Goal: Task Accomplishment & Management: Complete application form

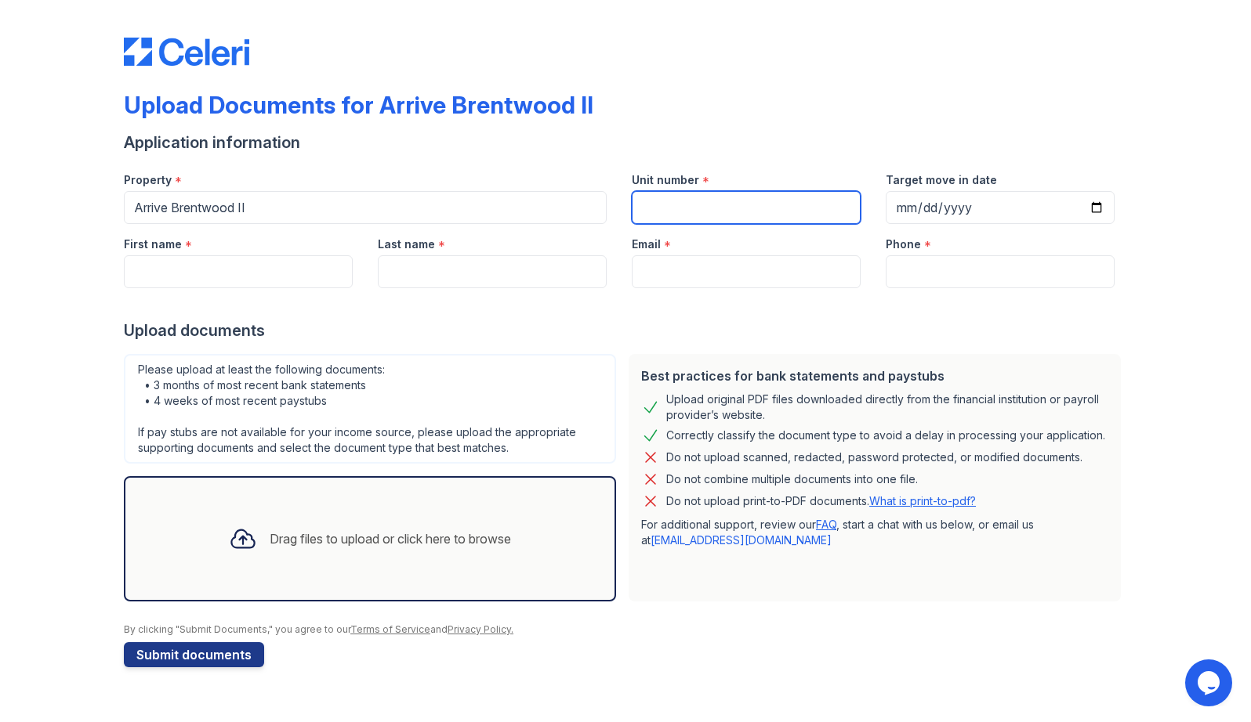
click at [734, 215] on input "Unit number" at bounding box center [746, 207] width 229 height 33
type input "2"
type input "4203"
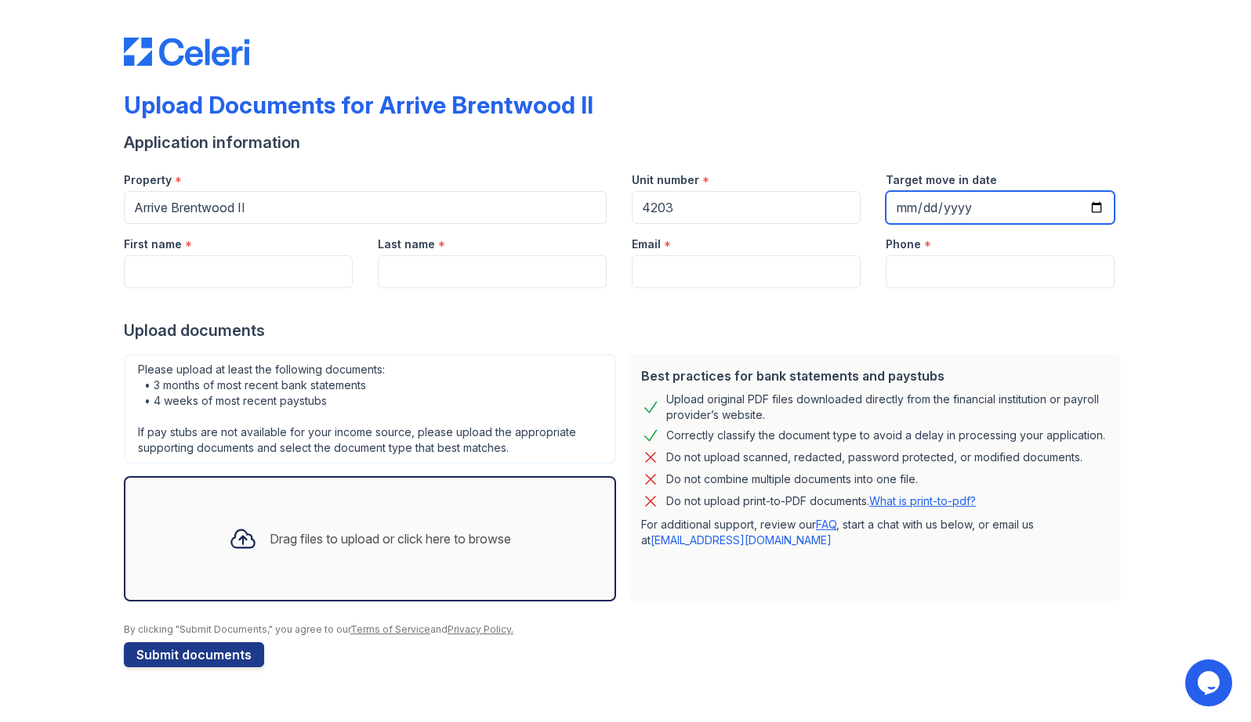
click at [1094, 206] on input "Target move in date" at bounding box center [999, 207] width 229 height 33
type input "[DATE]"
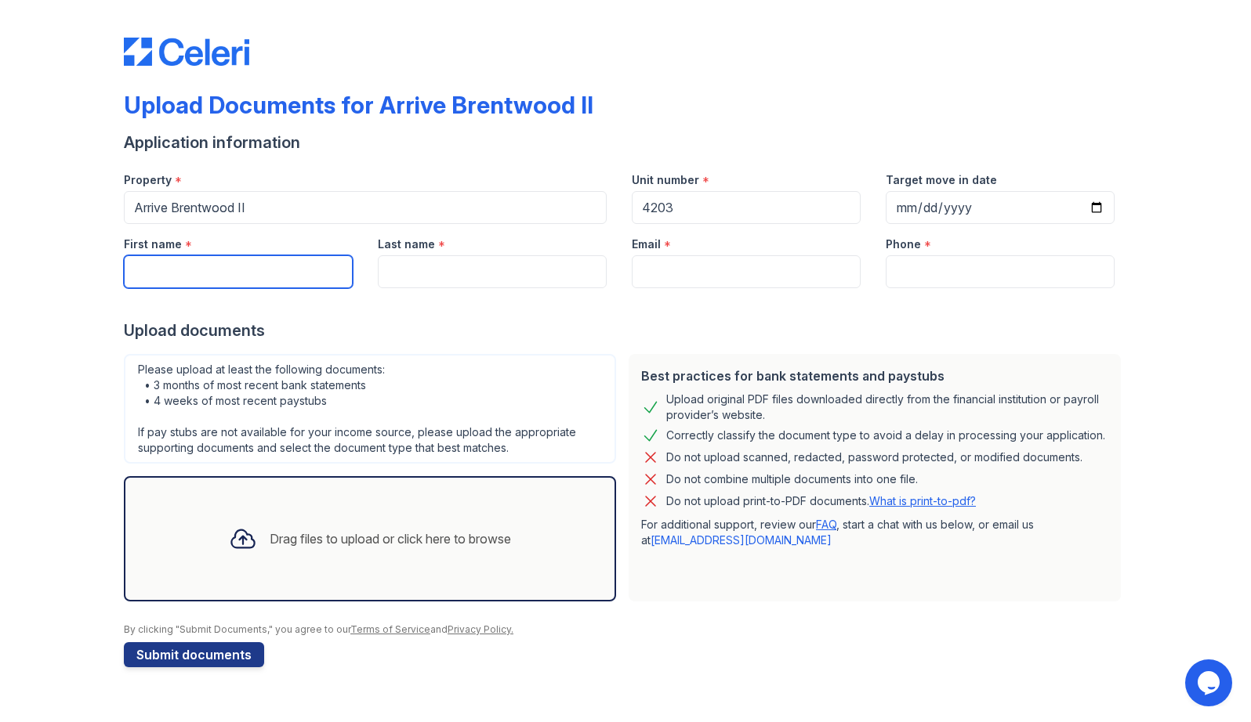
click at [177, 268] on input "First name" at bounding box center [238, 271] width 229 height 33
type input "a"
type input "Alyssa"
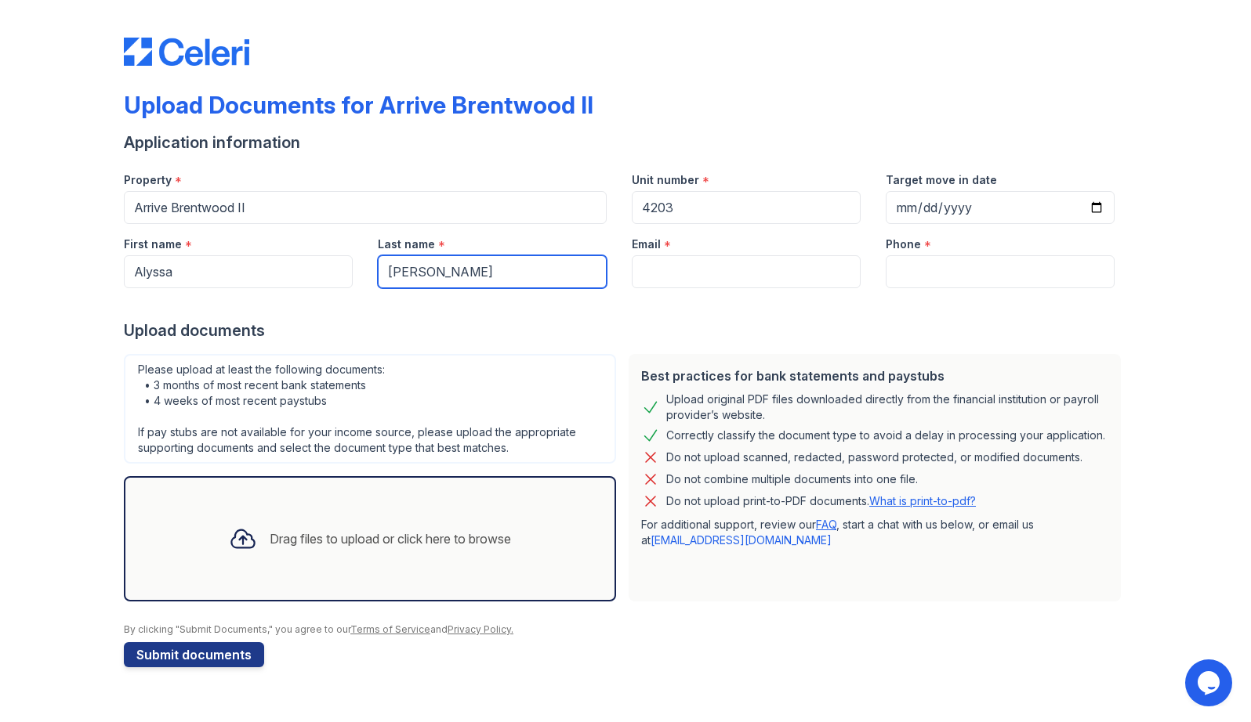
type input "[PERSON_NAME]"
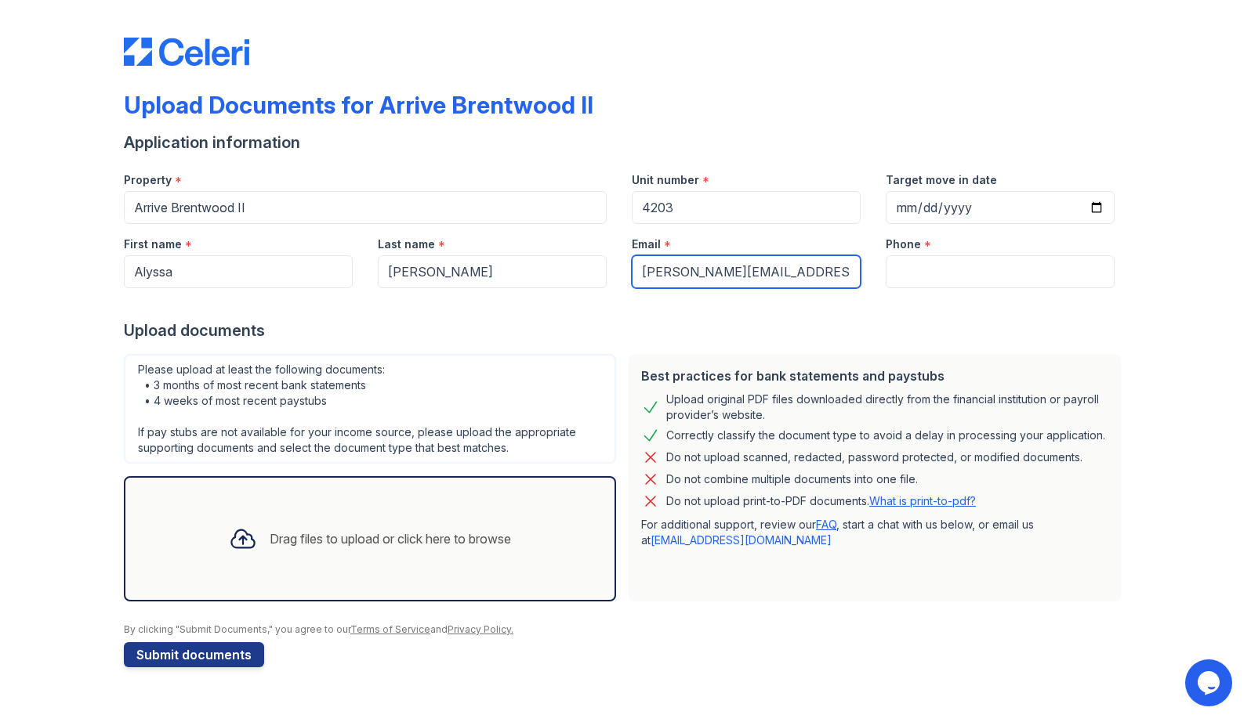
type input "[PERSON_NAME][EMAIL_ADDRESS][DOMAIN_NAME]"
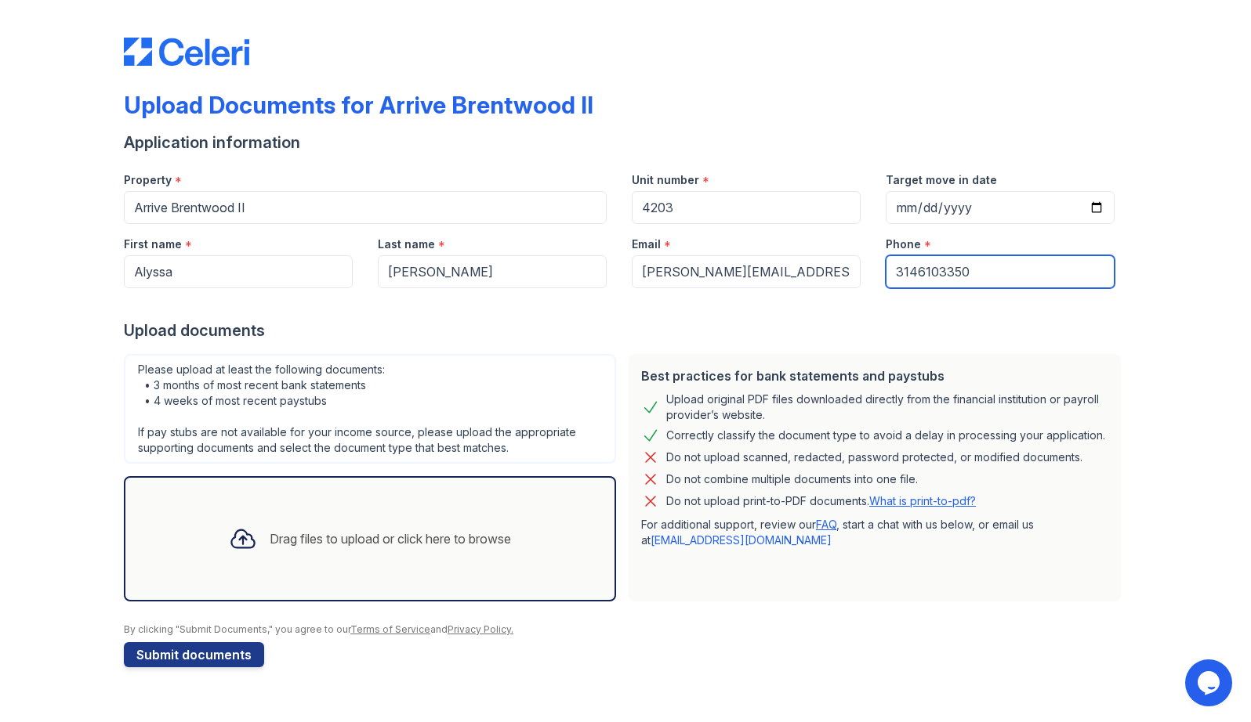
type input "3146103350"
click at [277, 561] on div "Drag files to upload or click here to browse" at bounding box center [369, 538] width 307 height 53
click at [357, 531] on div "Drag files to upload or click here to browse" at bounding box center [390, 539] width 241 height 19
click at [371, 578] on div "Drag files to upload or click here to browse" at bounding box center [370, 538] width 492 height 125
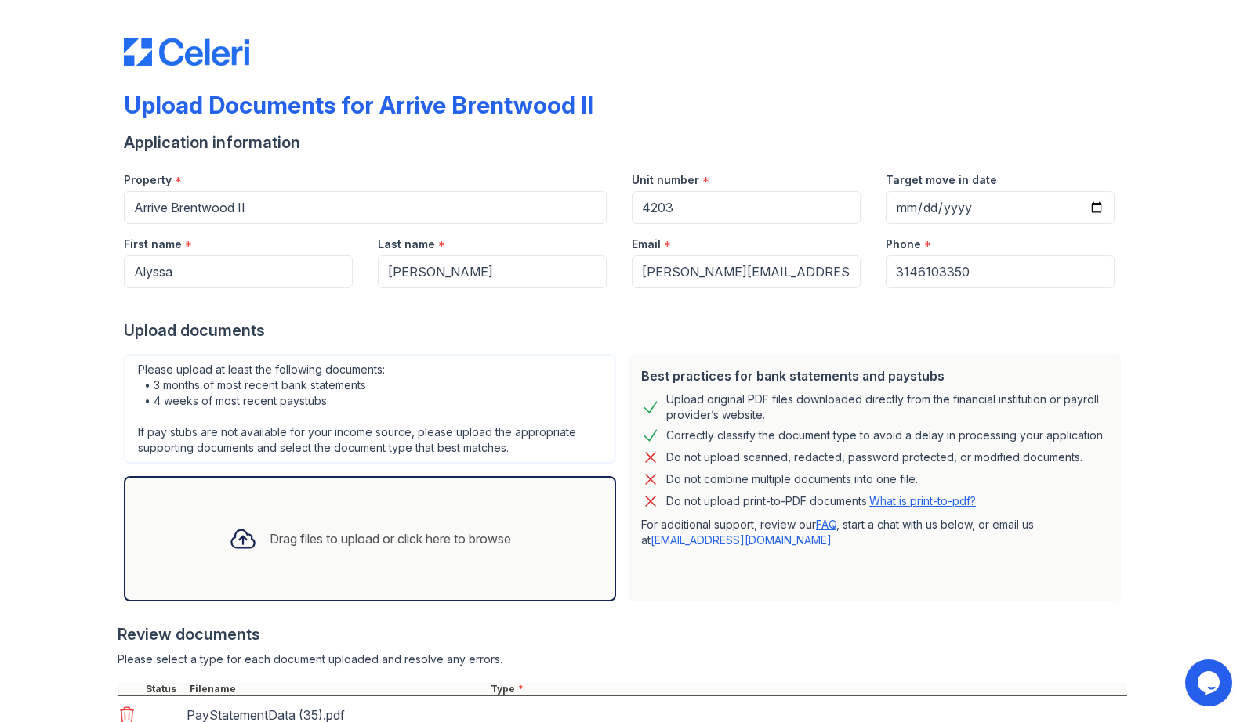
scroll to position [119, 0]
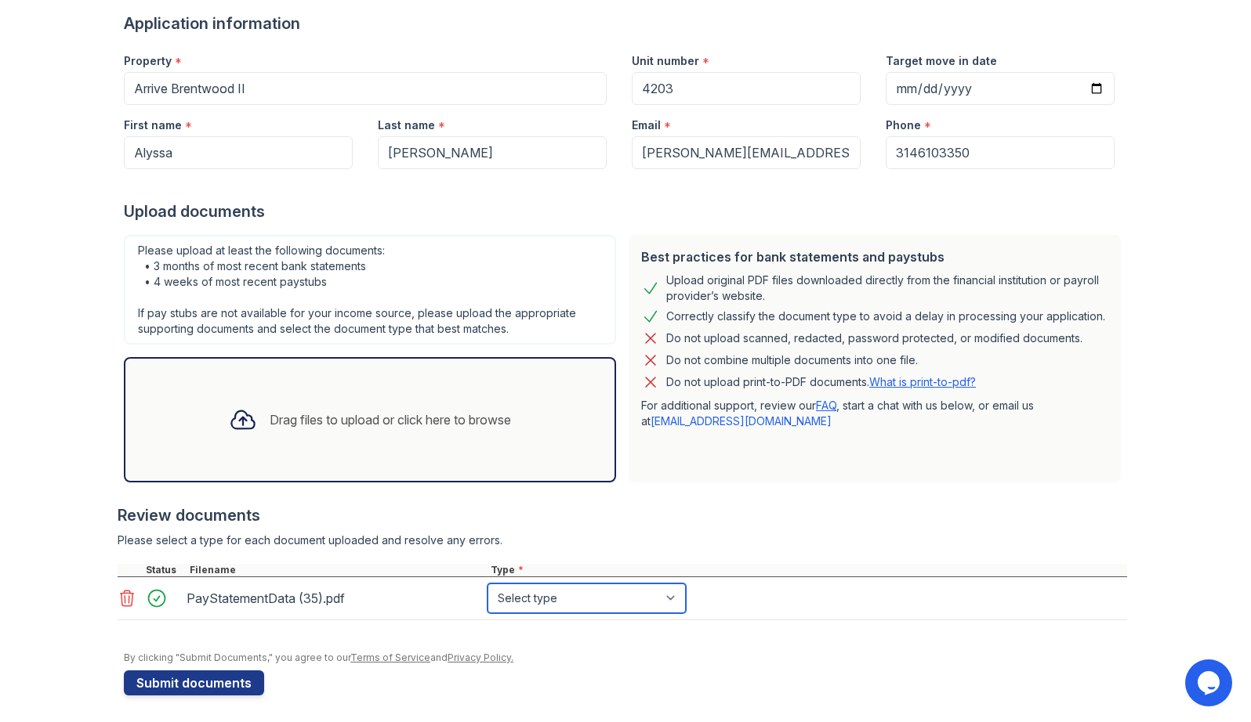
click at [578, 600] on select "Select type Paystub Bank Statement Offer Letter Tax Documents Benefit Award Let…" at bounding box center [586, 599] width 198 height 30
select select "paystub"
click at [487, 584] on select "Select type Paystub Bank Statement Offer Letter Tax Documents Benefit Award Let…" at bounding box center [586, 599] width 198 height 30
click at [274, 423] on div "Drag files to upload or click here to browse" at bounding box center [390, 420] width 241 height 19
click at [404, 426] on div "Drag files to upload or click here to browse" at bounding box center [390, 420] width 241 height 19
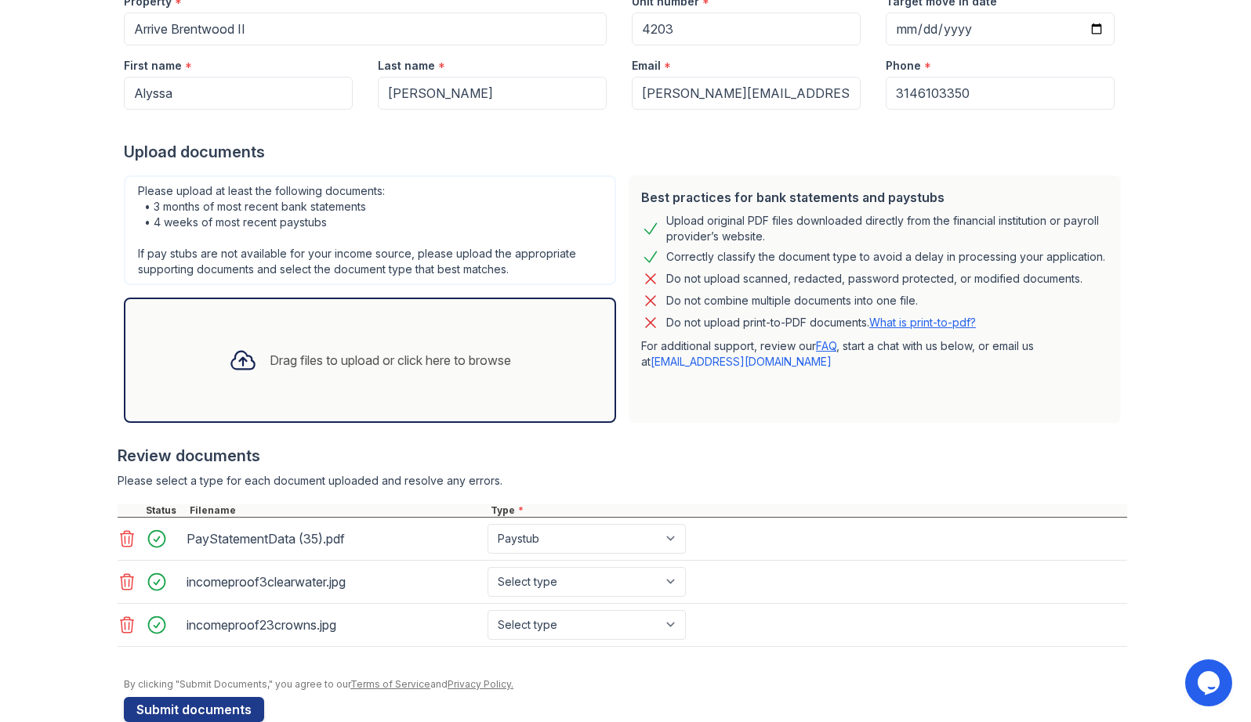
scroll to position [210, 0]
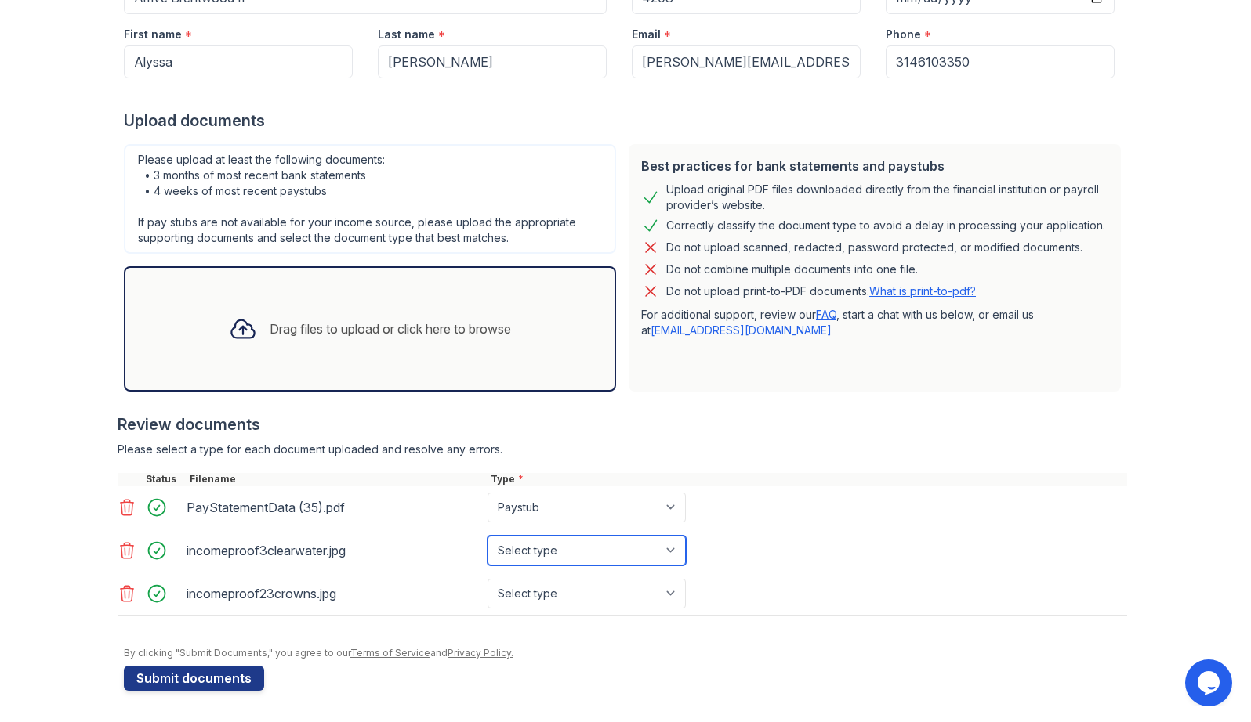
click at [543, 560] on select "Select type Paystub Bank Statement Offer Letter Tax Documents Benefit Award Let…" at bounding box center [586, 551] width 198 height 30
select select "bank_statement"
click at [487, 536] on select "Select type Paystub Bank Statement Offer Letter Tax Documents Benefit Award Let…" at bounding box center [586, 551] width 198 height 30
click at [490, 583] on select "Select type Paystub Bank Statement Offer Letter Tax Documents Benefit Award Let…" at bounding box center [586, 594] width 198 height 30
select select "bank_statement"
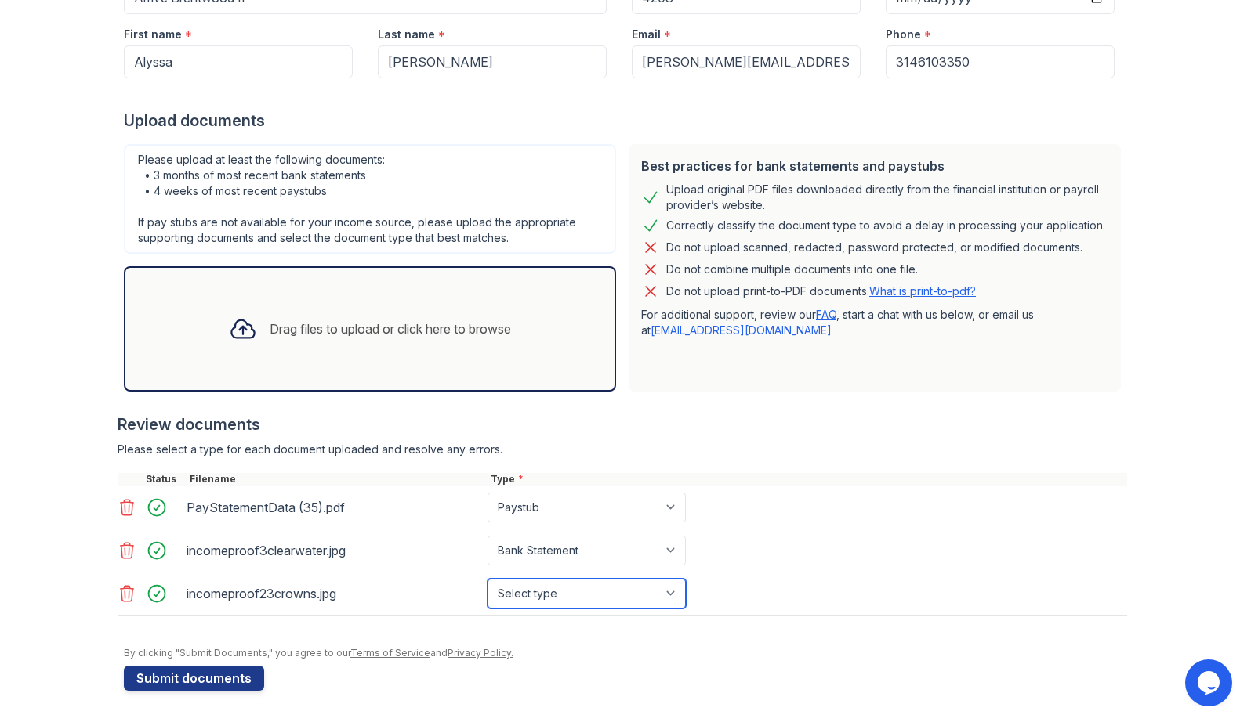
click at [487, 579] on select "Select type Paystub Bank Statement Offer Letter Tax Documents Benefit Award Let…" at bounding box center [586, 594] width 198 height 30
click at [121, 550] on icon at bounding box center [127, 551] width 13 height 16
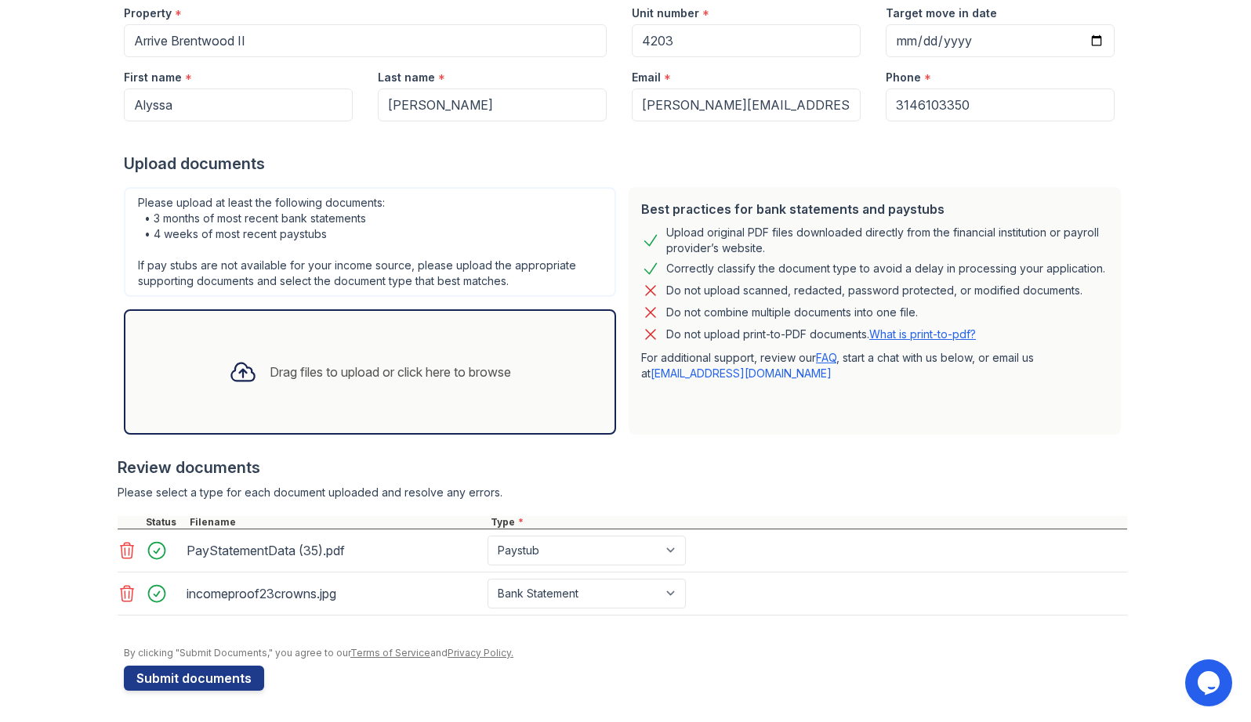
click at [125, 599] on icon at bounding box center [127, 594] width 19 height 19
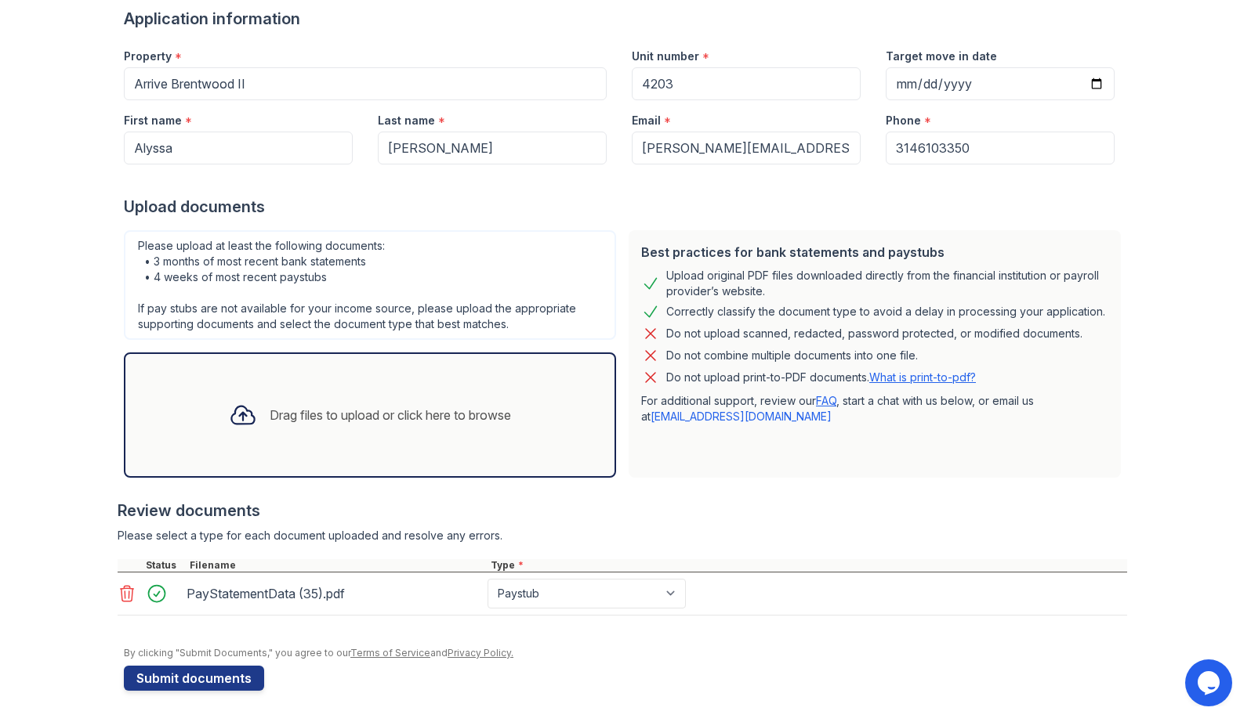
scroll to position [124, 0]
click at [286, 383] on div "Drag files to upload or click here to browse" at bounding box center [370, 415] width 492 height 125
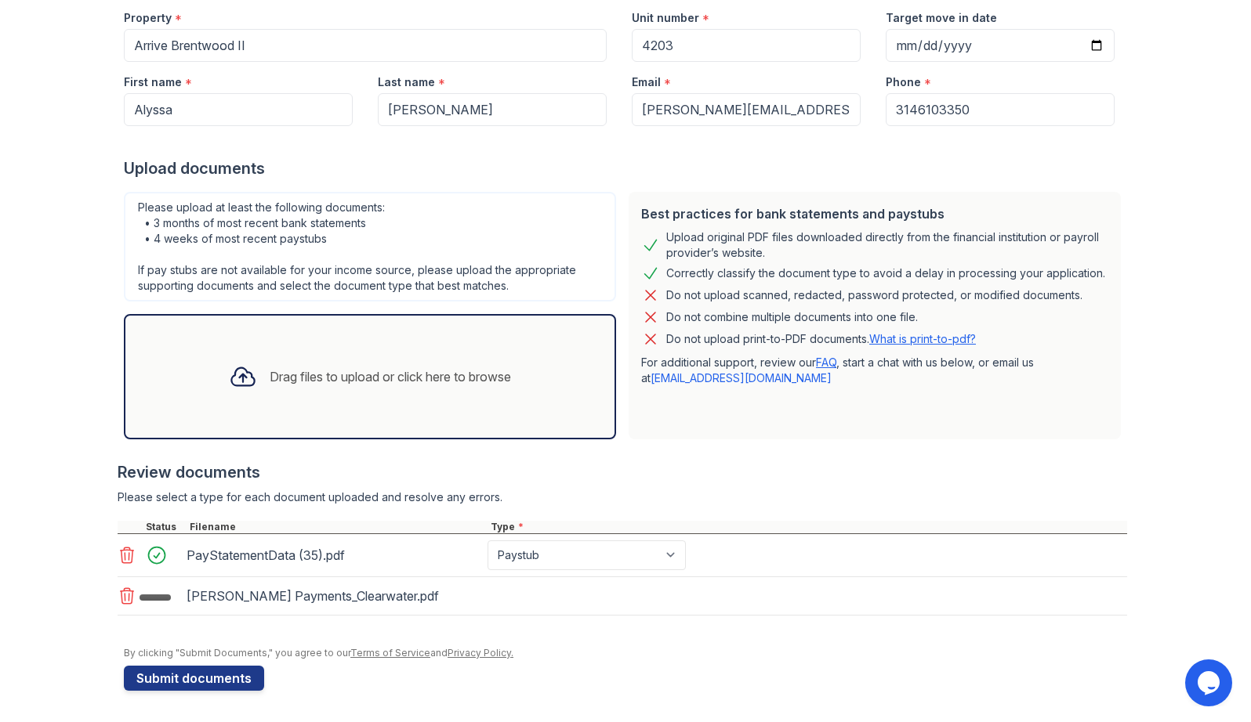
scroll to position [167, 0]
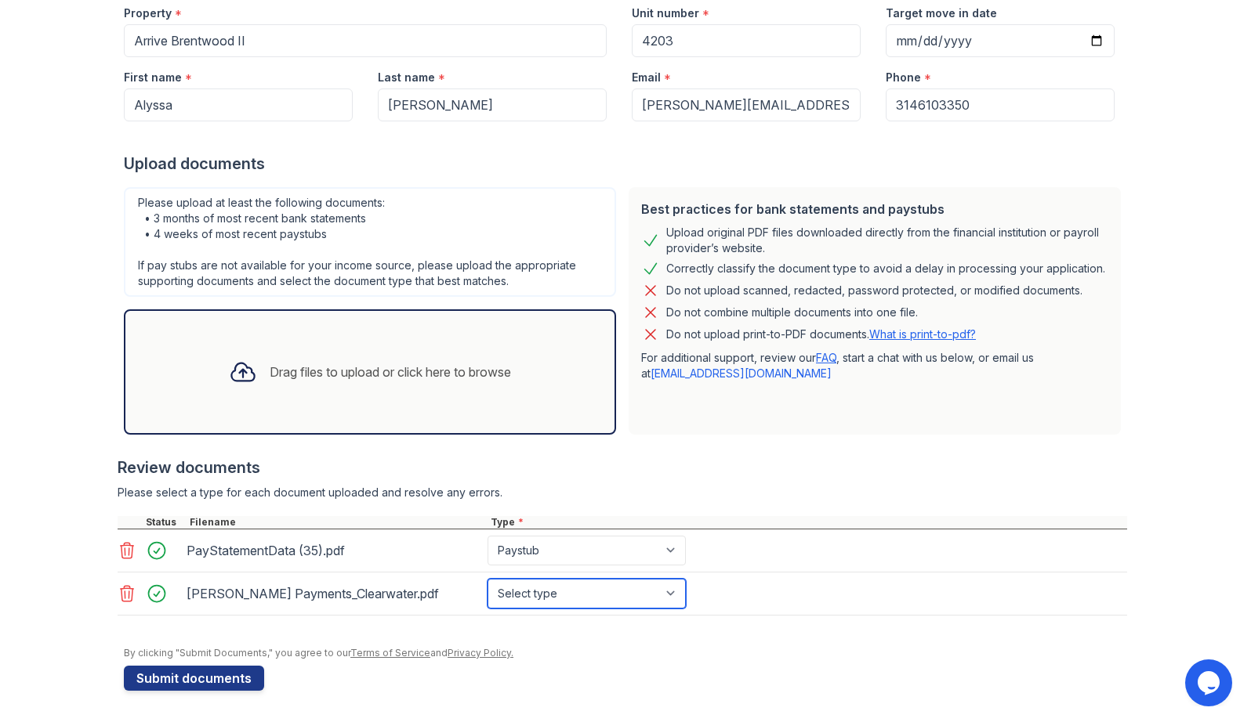
click at [560, 591] on select "Select type Paystub Bank Statement Offer Letter Tax Documents Benefit Award Let…" at bounding box center [586, 594] width 198 height 30
click at [501, 602] on select "Select type Paystub Bank Statement Offer Letter Tax Documents Benefit Award Let…" at bounding box center [586, 594] width 198 height 30
click at [306, 375] on div "Drag files to upload or click here to browse" at bounding box center [390, 372] width 241 height 19
click at [285, 375] on div "Drag files to upload or click here to browse" at bounding box center [390, 372] width 241 height 19
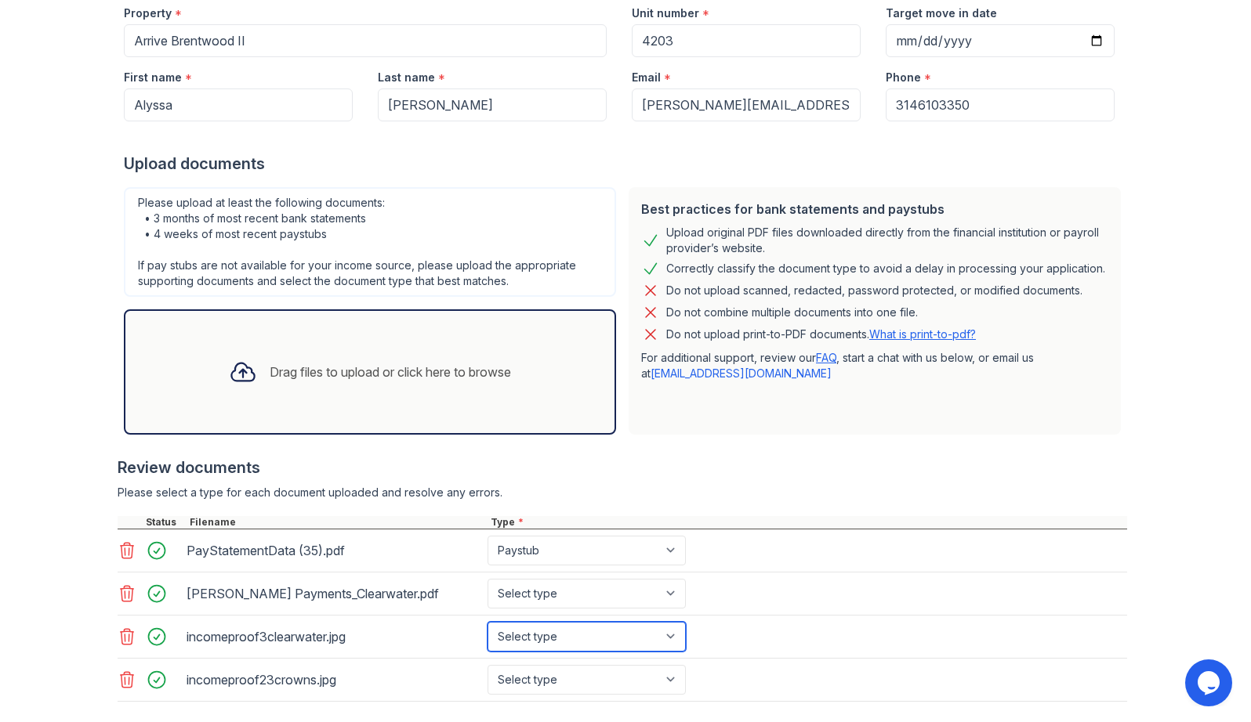
click at [555, 639] on select "Select type Paystub Bank Statement Offer Letter Tax Documents Benefit Award Let…" at bounding box center [586, 637] width 198 height 30
select select "bank_statement"
click at [487, 622] on select "Select type Paystub Bank Statement Offer Letter Tax Documents Benefit Award Let…" at bounding box center [586, 637] width 198 height 30
click at [541, 682] on select "Select type Paystub Bank Statement Offer Letter Tax Documents Benefit Award Let…" at bounding box center [586, 680] width 198 height 30
select select "bank_statement"
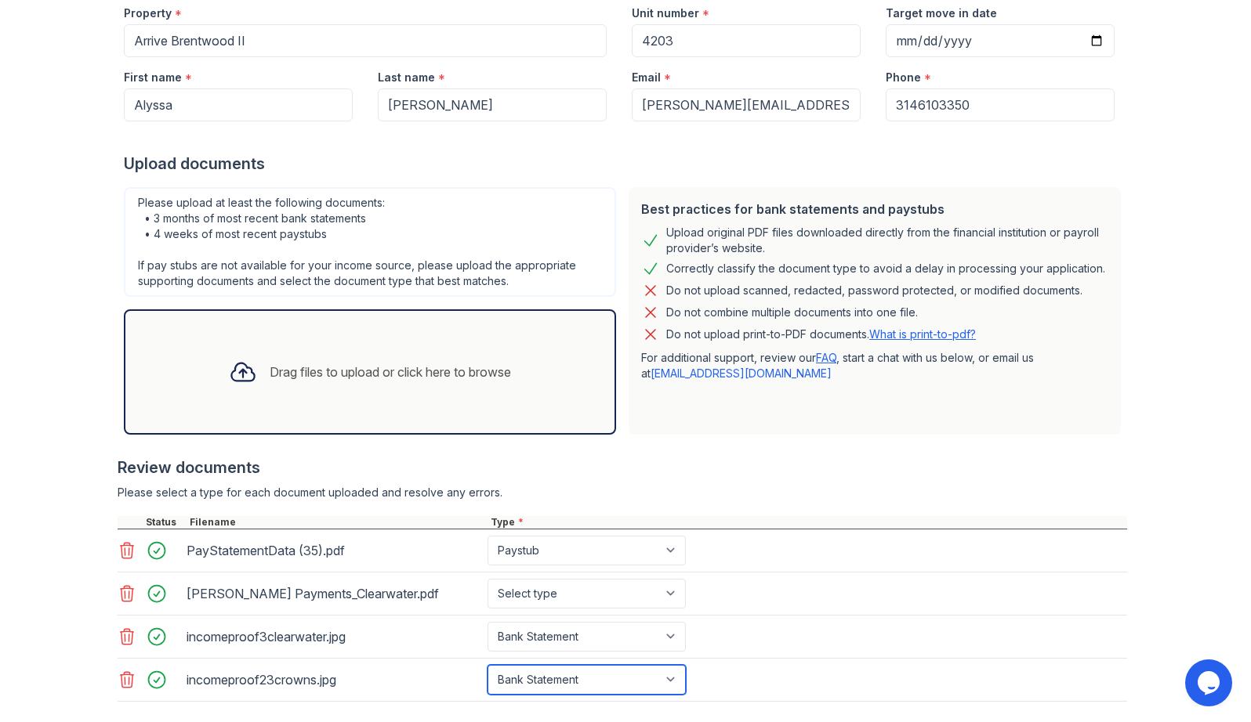
click at [487, 665] on select "Select type Paystub Bank Statement Offer Letter Tax Documents Benefit Award Let…" at bounding box center [586, 680] width 198 height 30
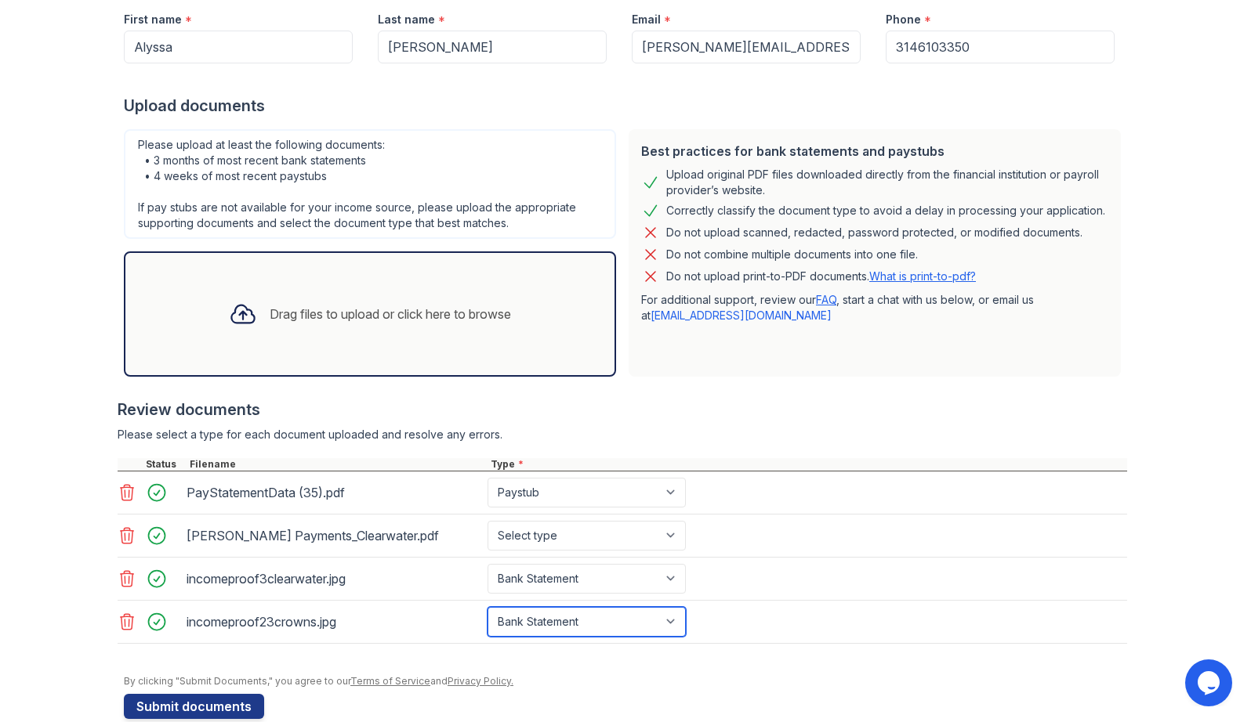
scroll to position [253, 0]
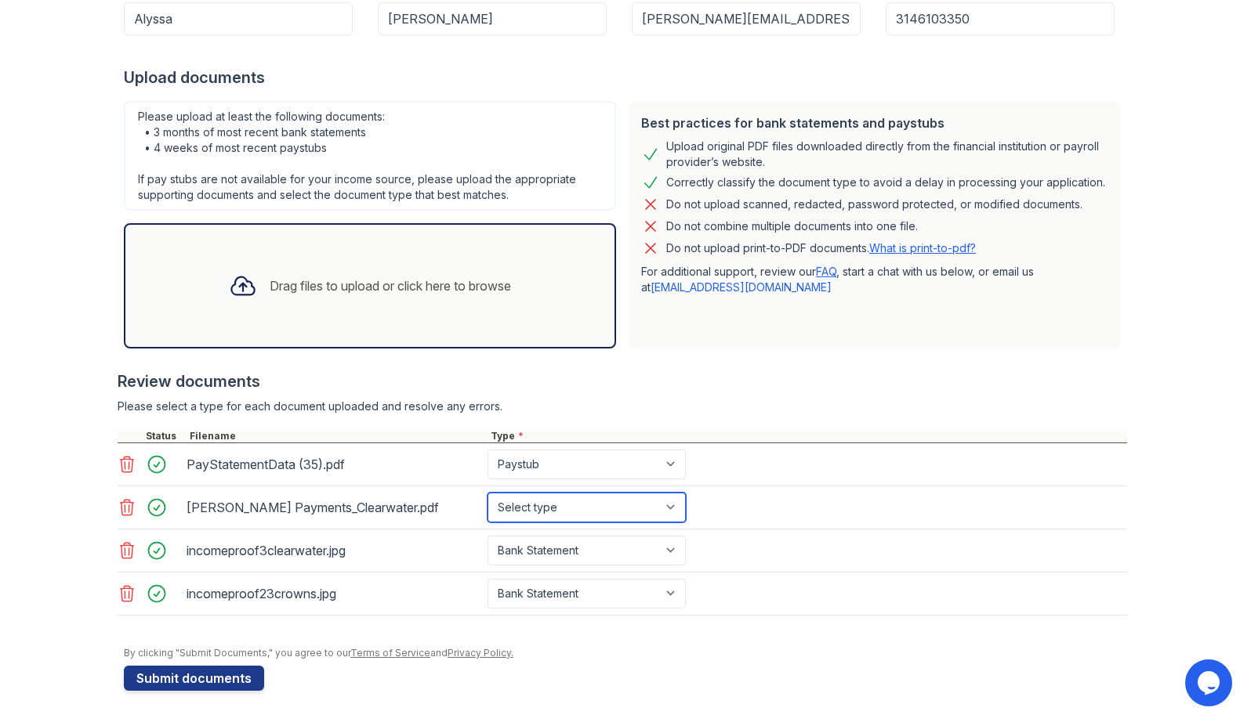
click at [562, 507] on select "Select type Paystub Bank Statement Offer Letter Tax Documents Benefit Award Let…" at bounding box center [586, 508] width 198 height 30
click at [121, 505] on icon at bounding box center [127, 508] width 13 height 16
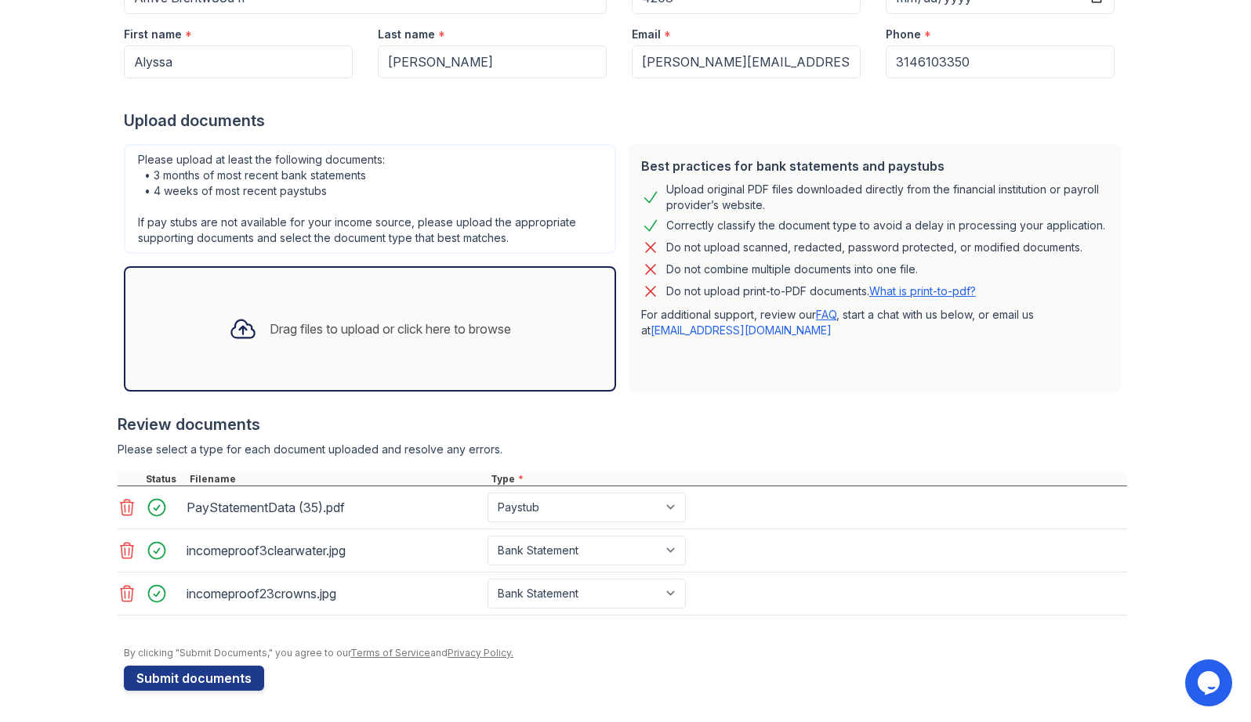
scroll to position [210, 0]
click at [362, 320] on div "Drag files to upload or click here to browse" at bounding box center [390, 329] width 241 height 19
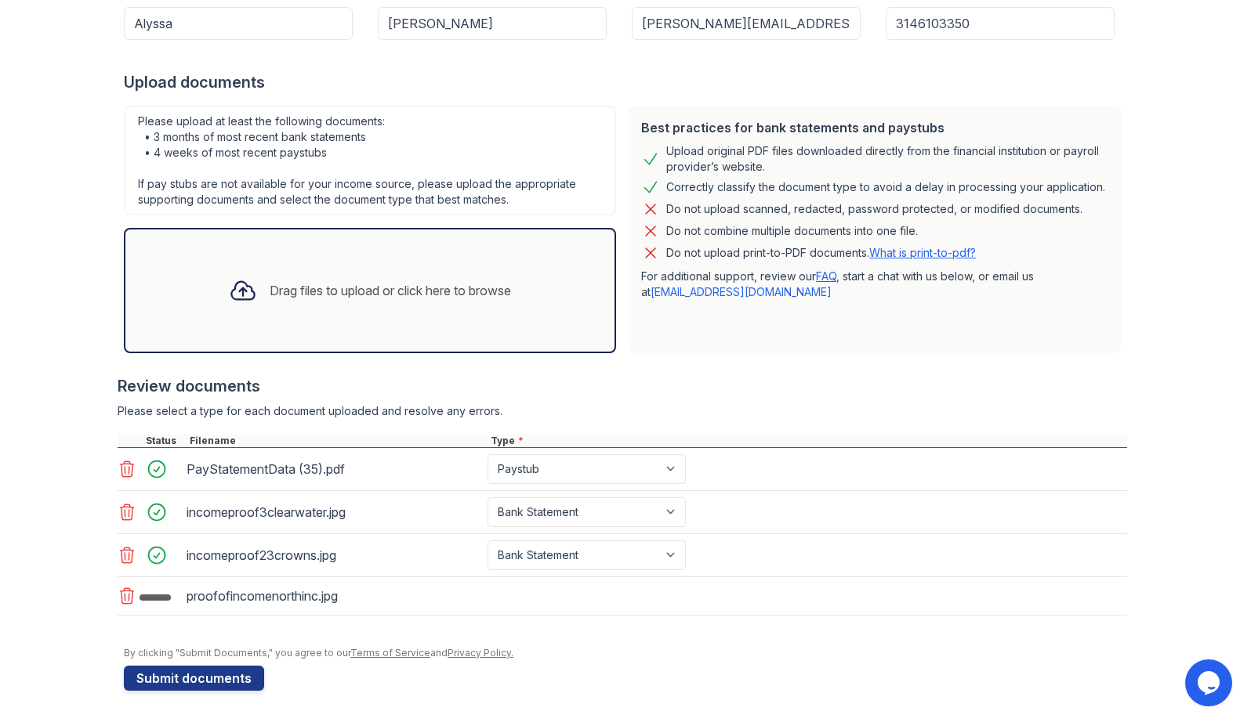
scroll to position [253, 0]
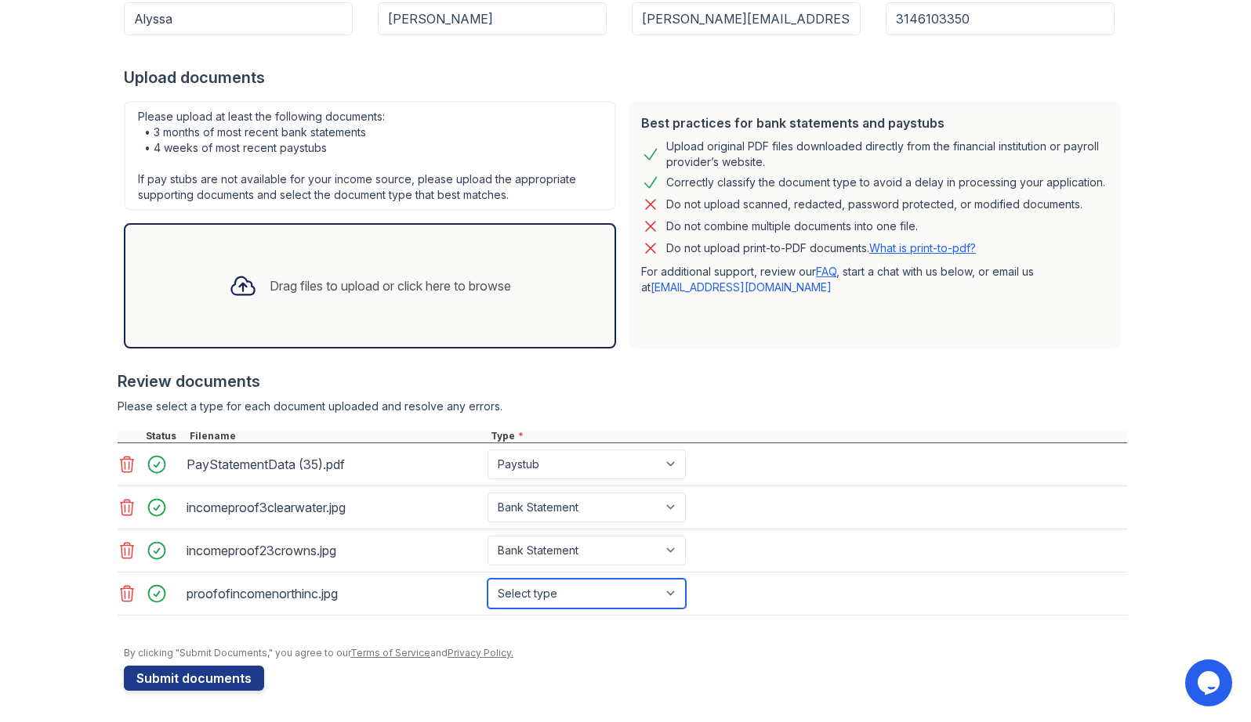
click at [527, 598] on select "Select type Paystub Bank Statement Offer Letter Tax Documents Benefit Award Let…" at bounding box center [586, 594] width 198 height 30
select select "paystub"
click at [487, 579] on select "Select type Paystub Bank Statement Offer Letter Tax Documents Benefit Award Let…" at bounding box center [586, 594] width 198 height 30
click at [761, 675] on form "Application information Property * Arrive Brentwood II Unit number * 4203 Targe…" at bounding box center [625, 285] width 1003 height 813
drag, startPoint x: 678, startPoint y: 281, endPoint x: 990, endPoint y: 411, distance: 337.9
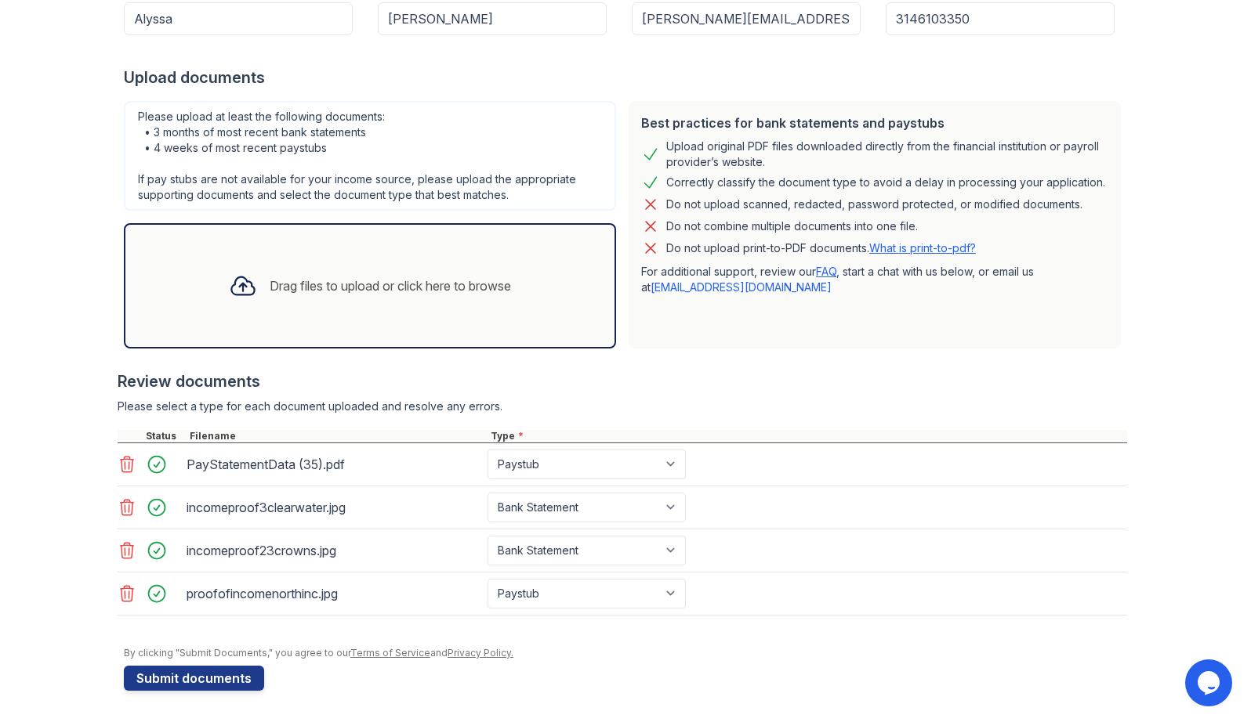
click at [990, 411] on div "Please select a type for each document uploaded and resolve any errors." at bounding box center [622, 407] width 1009 height 16
click at [125, 600] on icon at bounding box center [127, 594] width 13 height 16
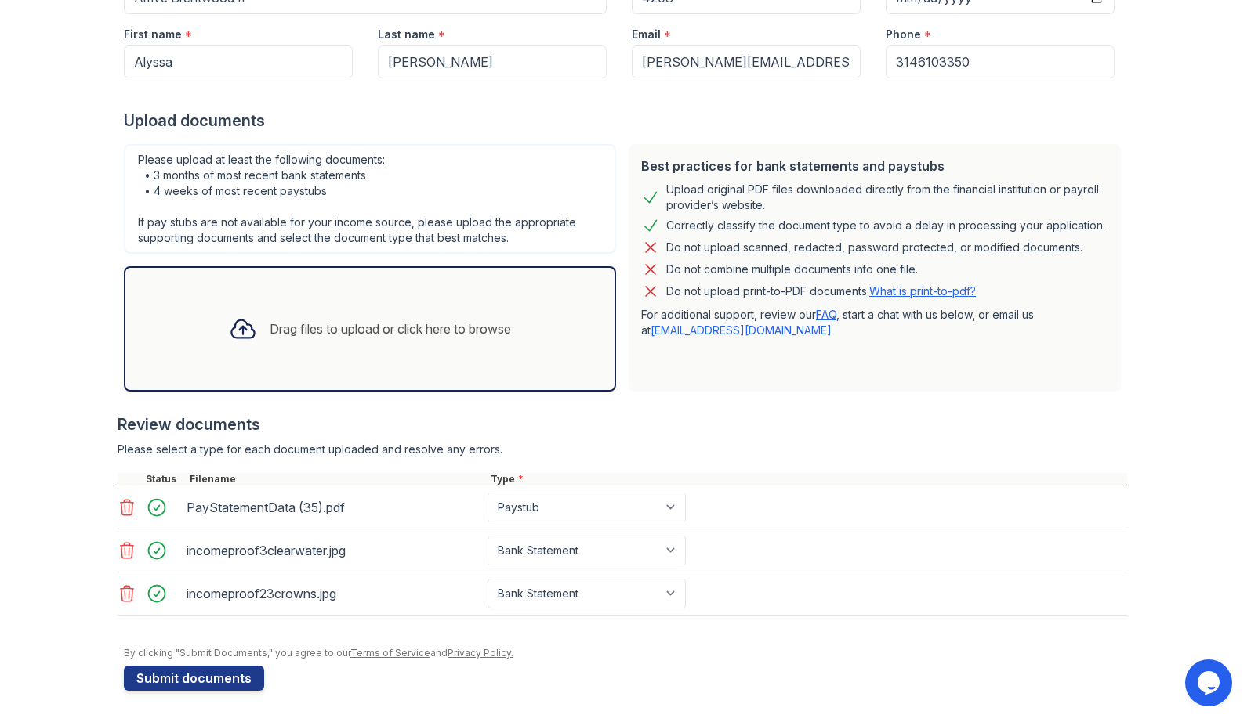
scroll to position [210, 0]
click at [122, 512] on icon at bounding box center [127, 507] width 19 height 19
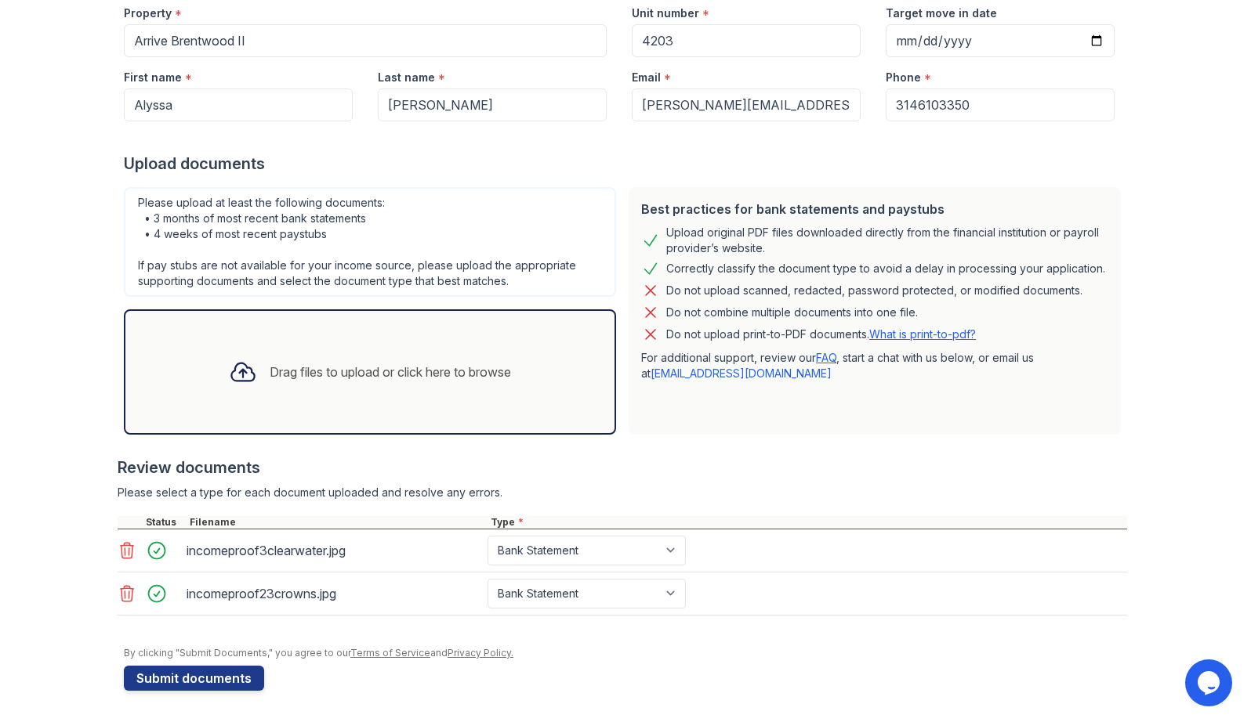
click at [121, 545] on icon at bounding box center [127, 550] width 19 height 19
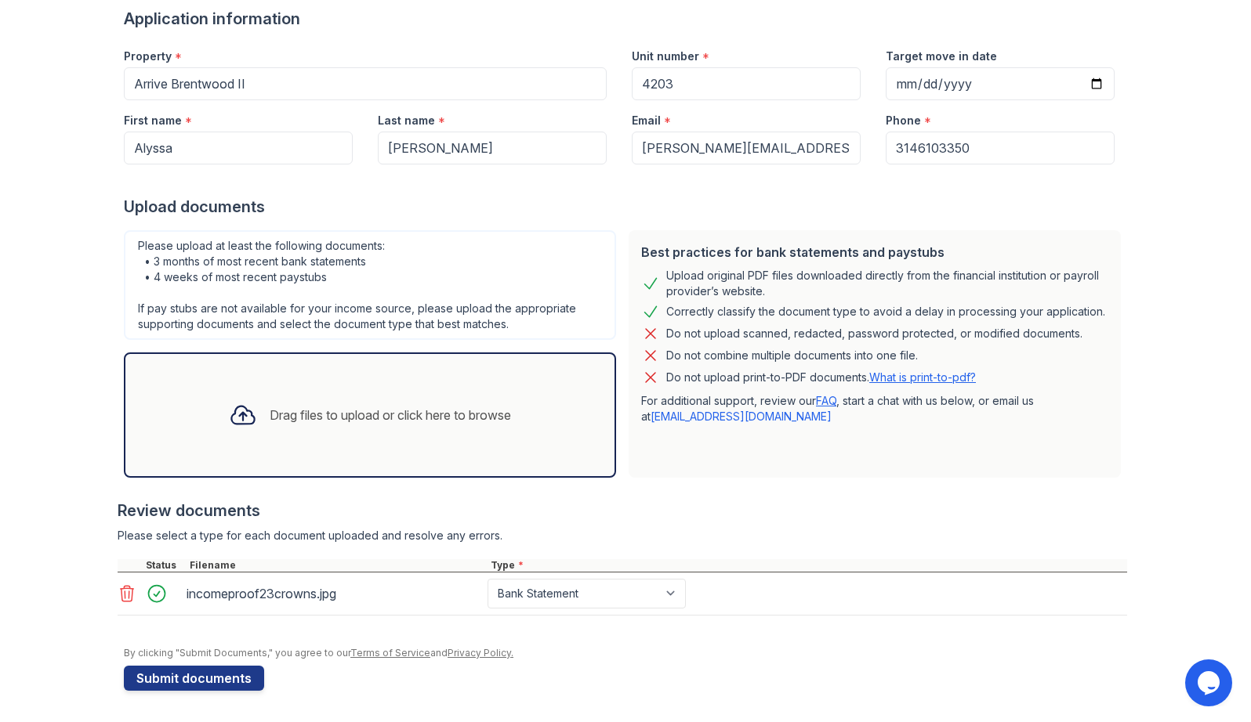
click at [118, 595] on icon at bounding box center [127, 594] width 19 height 19
